Goal: Navigation & Orientation: Find specific page/section

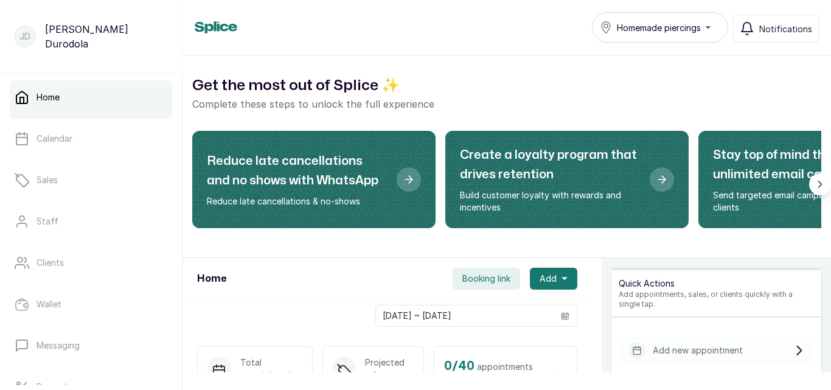
scroll to position [274, 0]
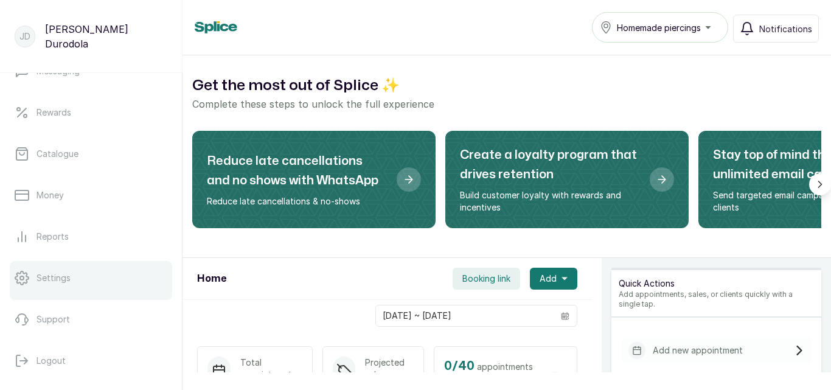
drag, startPoint x: 75, startPoint y: 371, endPoint x: 84, endPoint y: 288, distance: 83.9
click at [75, 371] on button "Logout" at bounding box center [91, 361] width 162 height 34
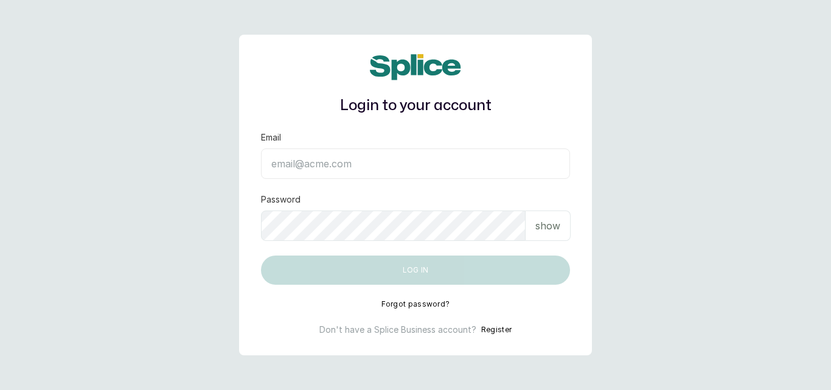
type input "[EMAIL_ADDRESS][DOMAIN_NAME]"
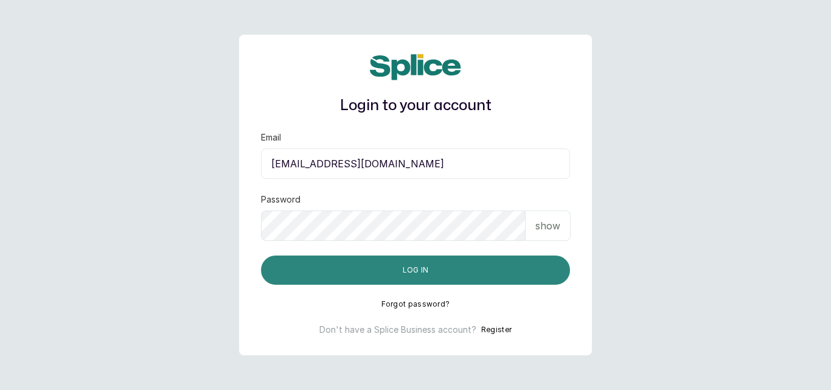
click at [483, 271] on button "Log in" at bounding box center [415, 270] width 309 height 29
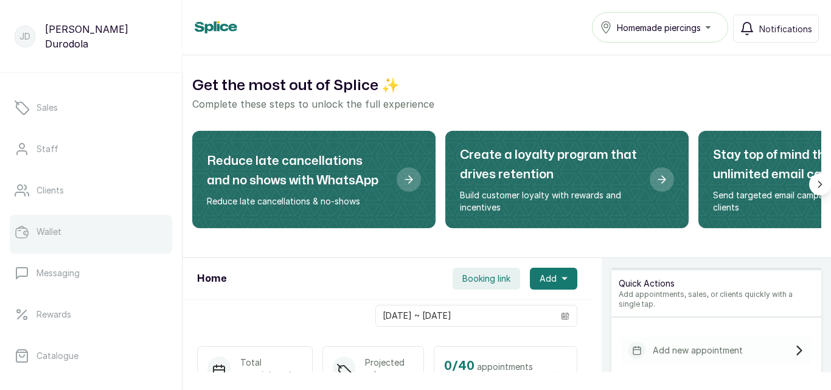
scroll to position [122, 0]
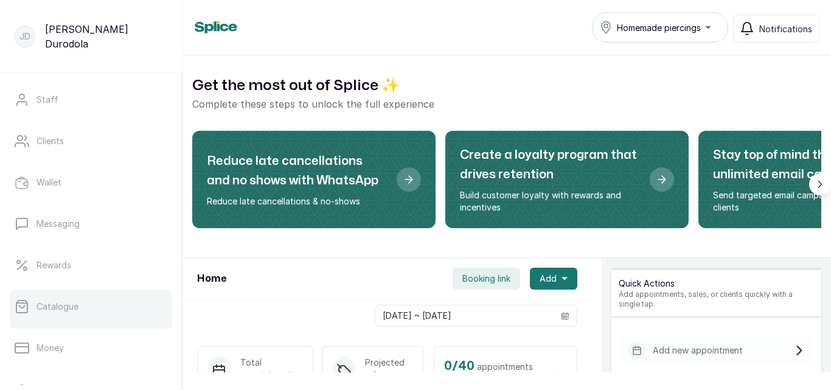
click at [67, 312] on p "Catalogue" at bounding box center [58, 307] width 42 height 12
